Goal: Find specific page/section: Find specific page/section

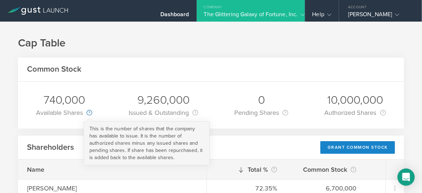
click at [88, 113] on circle at bounding box center [89, 112] width 5 height 5
click at [90, 115] on circle at bounding box center [89, 112] width 5 height 5
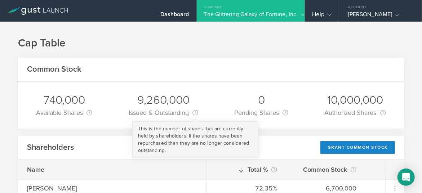
click at [198, 117] on div "This is the number of shares that are currently held by shareholders. If the sh…" at bounding box center [196, 113] width 6 height 10
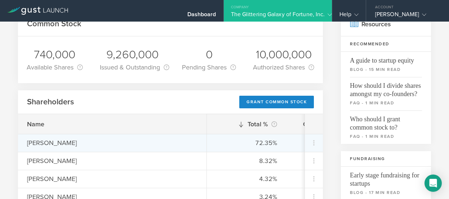
scroll to position [46, 0]
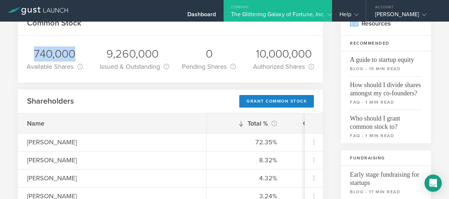
drag, startPoint x: 34, startPoint y: 52, endPoint x: 75, endPoint y: 49, distance: 40.5
click at [75, 49] on div "740,000" at bounding box center [55, 54] width 56 height 15
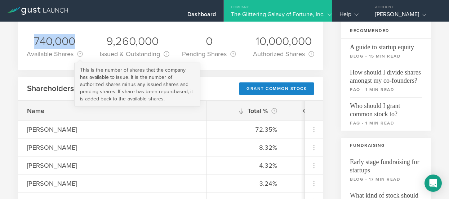
scroll to position [60, 0]
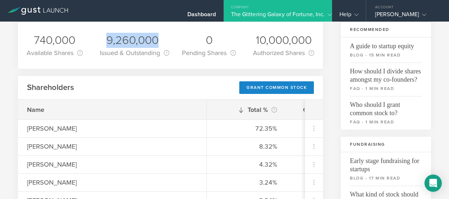
drag, startPoint x: 107, startPoint y: 43, endPoint x: 157, endPoint y: 41, distance: 50.2
click at [157, 41] on div "9,260,000" at bounding box center [133, 40] width 66 height 15
copy div "9,260,000"
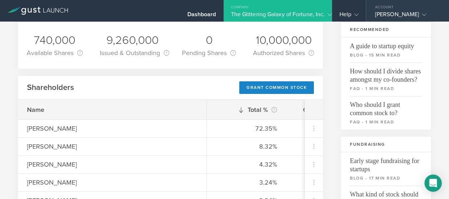
click at [384, 13] on div "[PERSON_NAME]" at bounding box center [406, 16] width 61 height 11
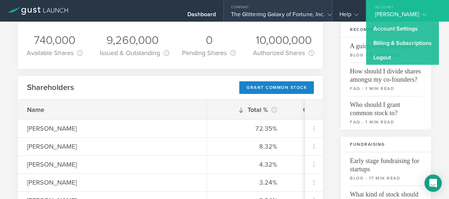
click at [315, 14] on div "The Glittering Galaxy of Fortune, Inc." at bounding box center [278, 16] width 94 height 11
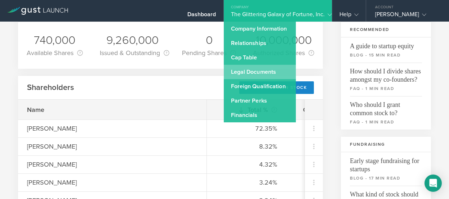
click at [241, 70] on link "Legal Documents" at bounding box center [260, 72] width 72 height 14
